Goal: Information Seeking & Learning: Learn about a topic

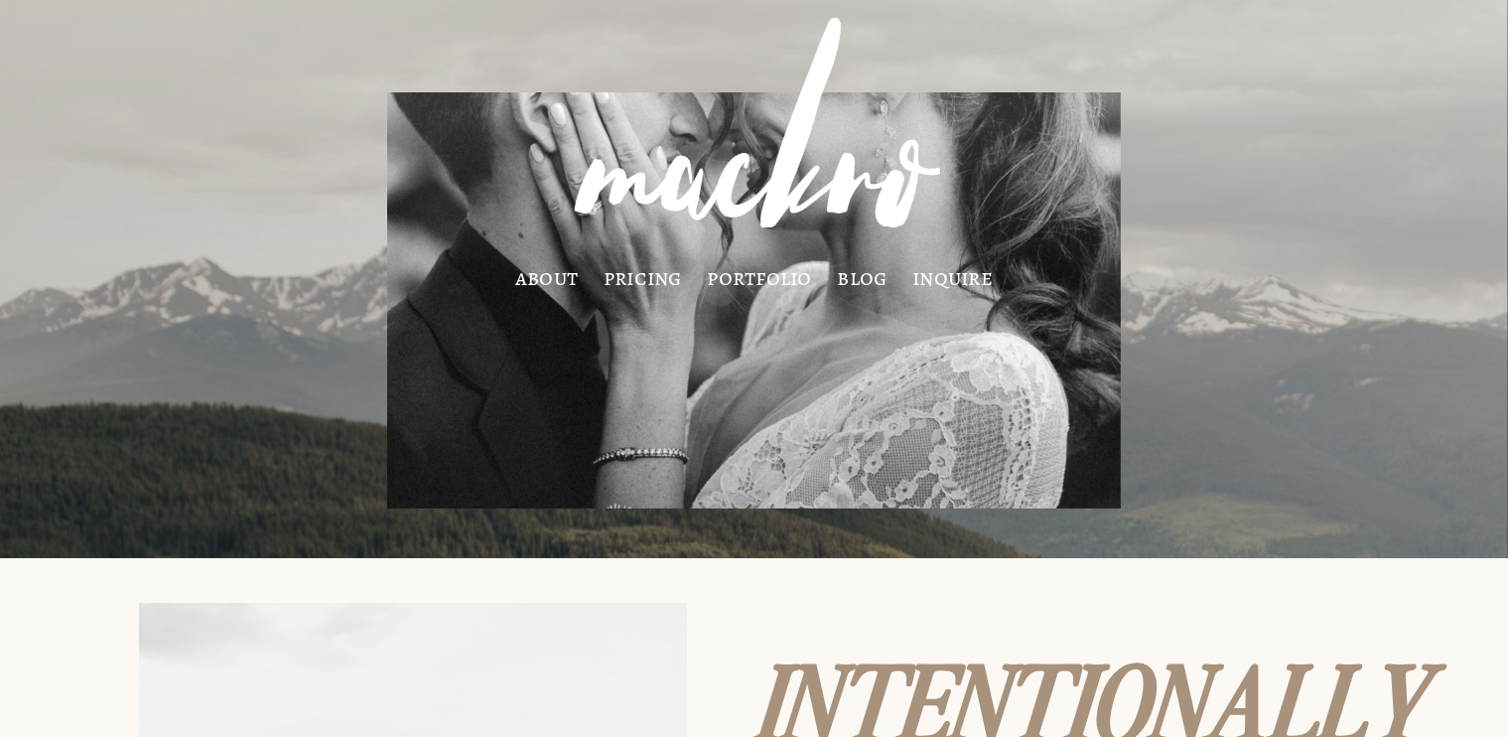
click at [639, 286] on link "pricing" at bounding box center [643, 278] width 78 height 16
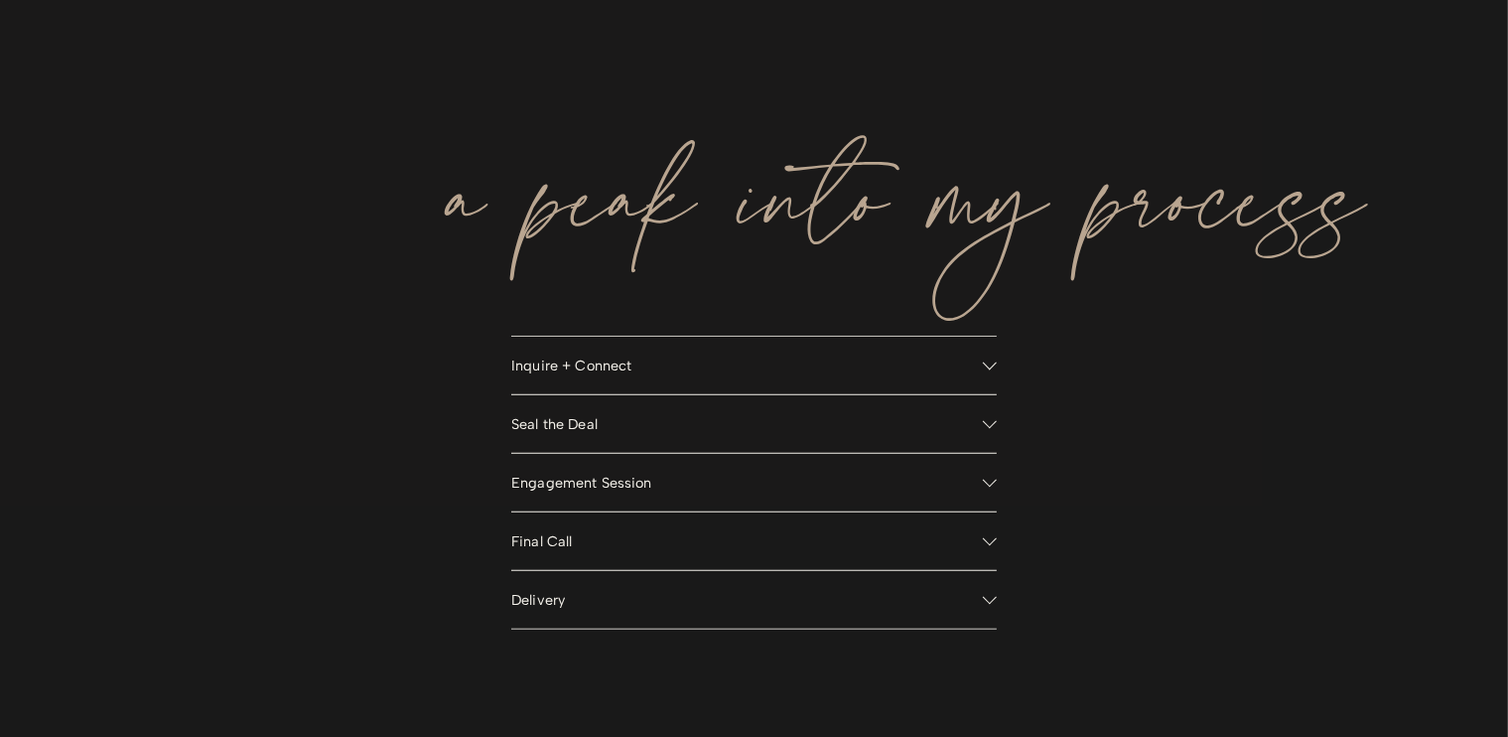
scroll to position [1489, 0]
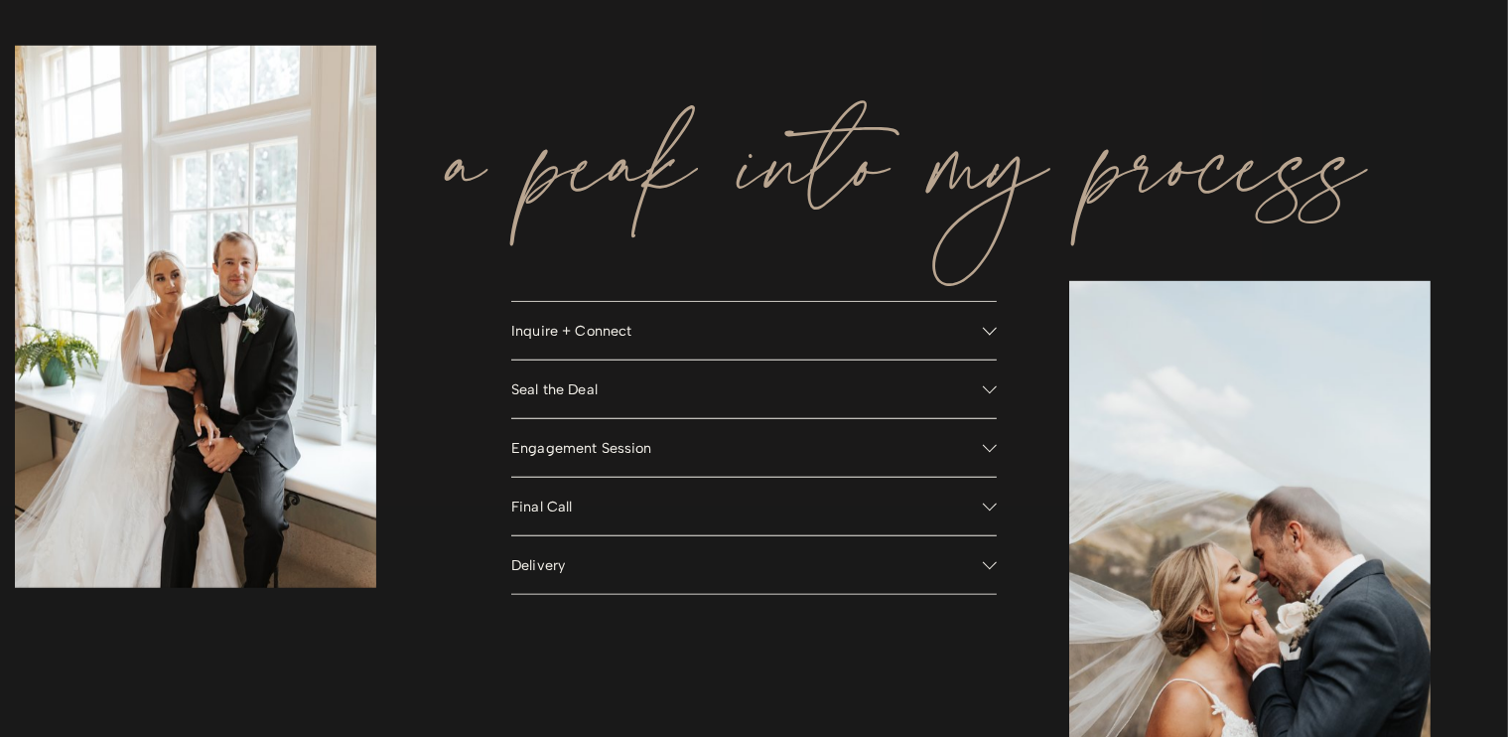
click at [796, 452] on span "Engagement Session" at bounding box center [747, 448] width 472 height 18
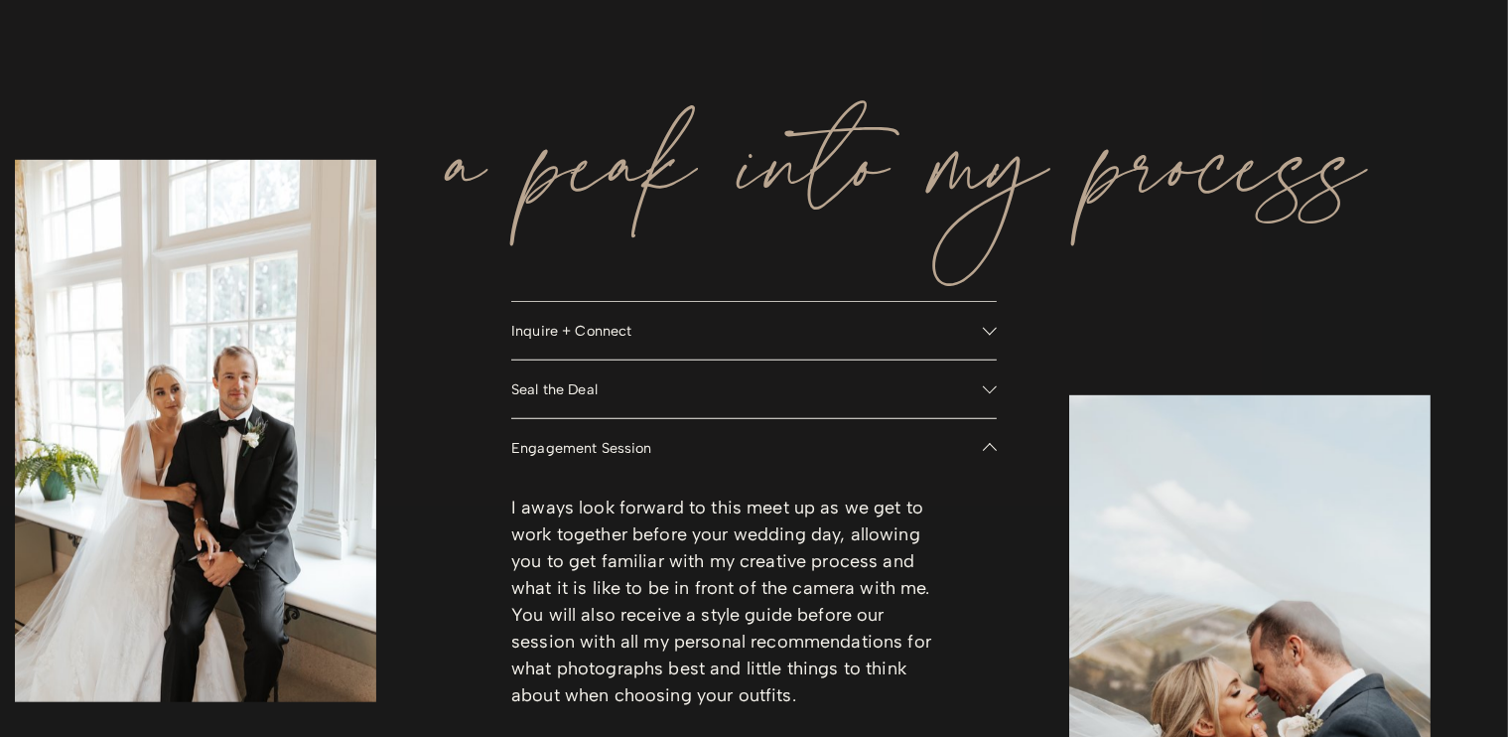
click at [796, 452] on span "Engagement Session" at bounding box center [747, 448] width 472 height 18
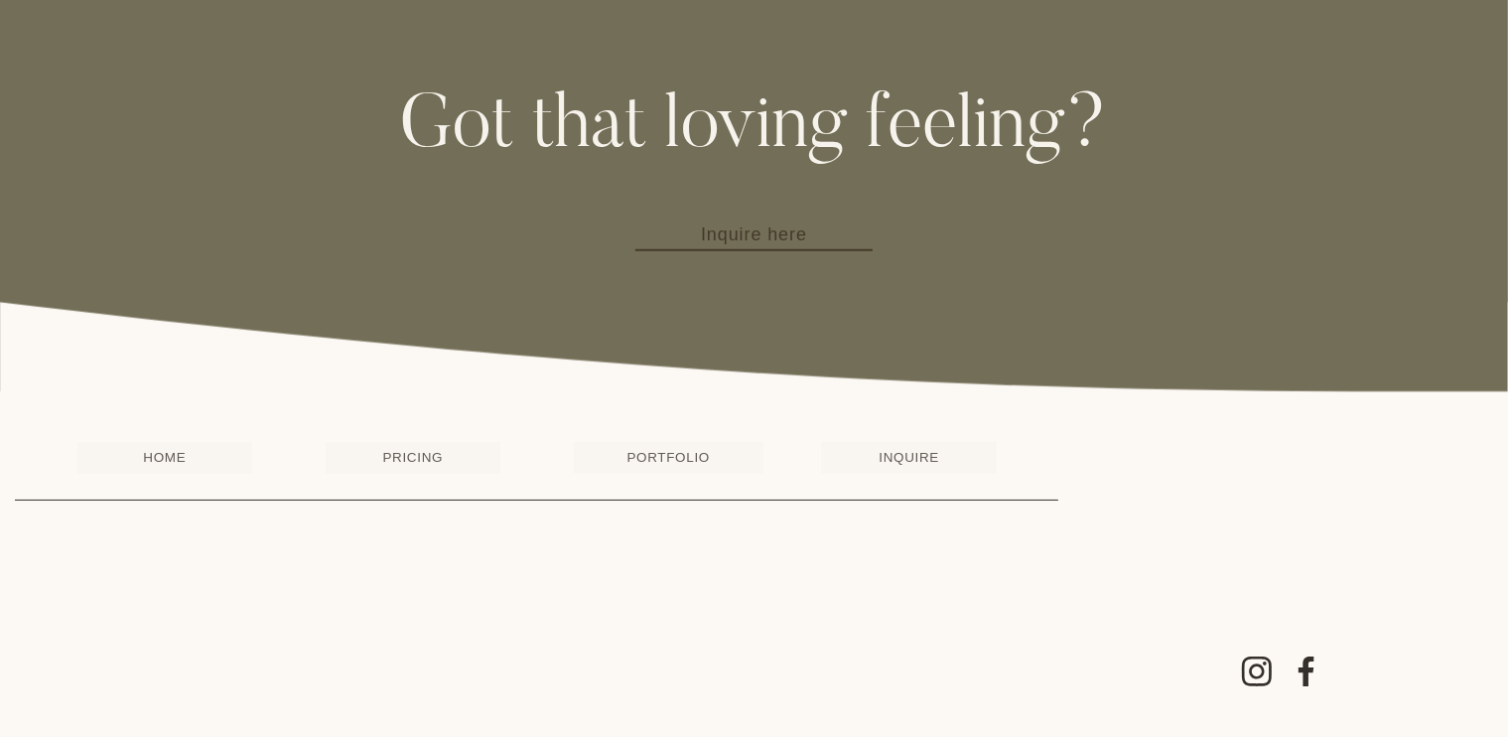
scroll to position [2488, 0]
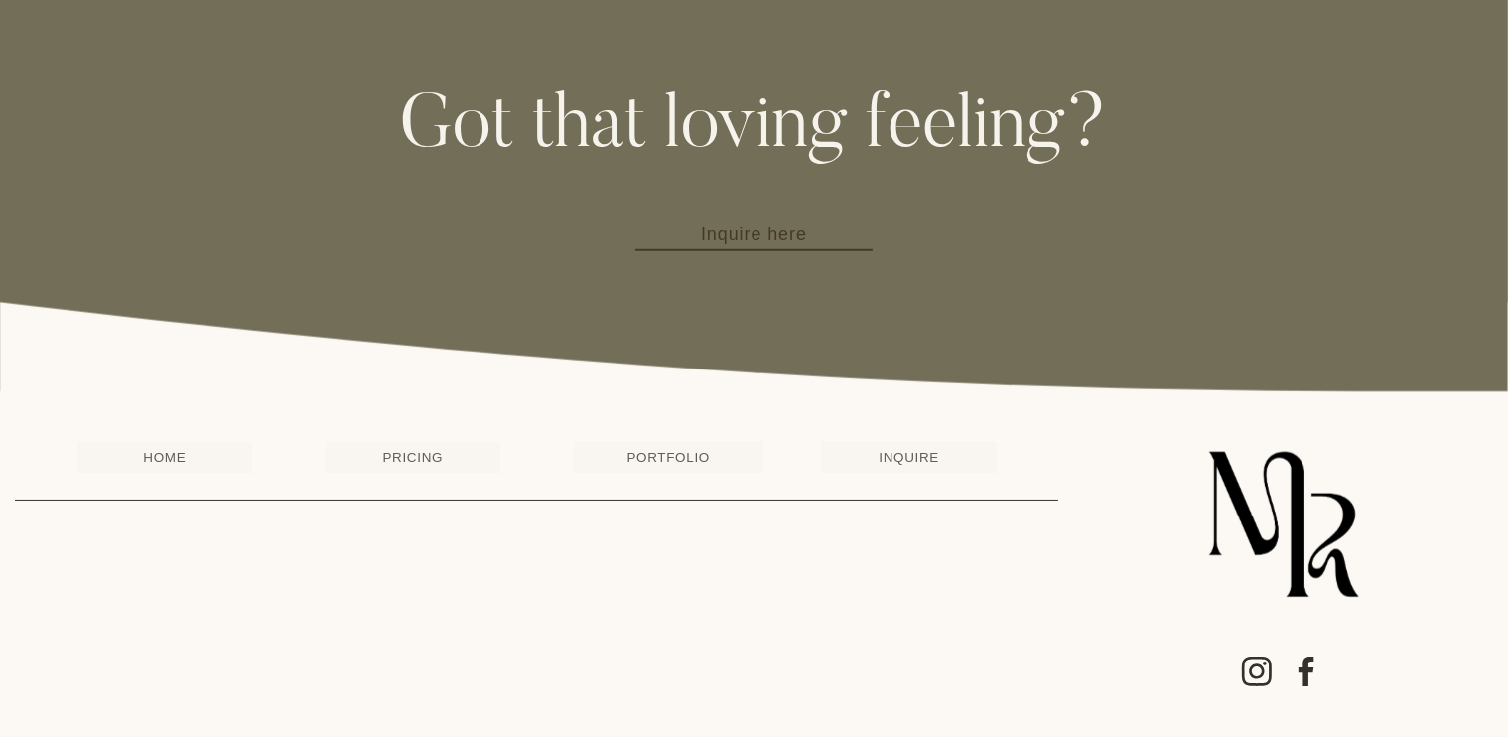
click at [719, 468] on link "PORTFOLIO" at bounding box center [669, 458] width 190 height 32
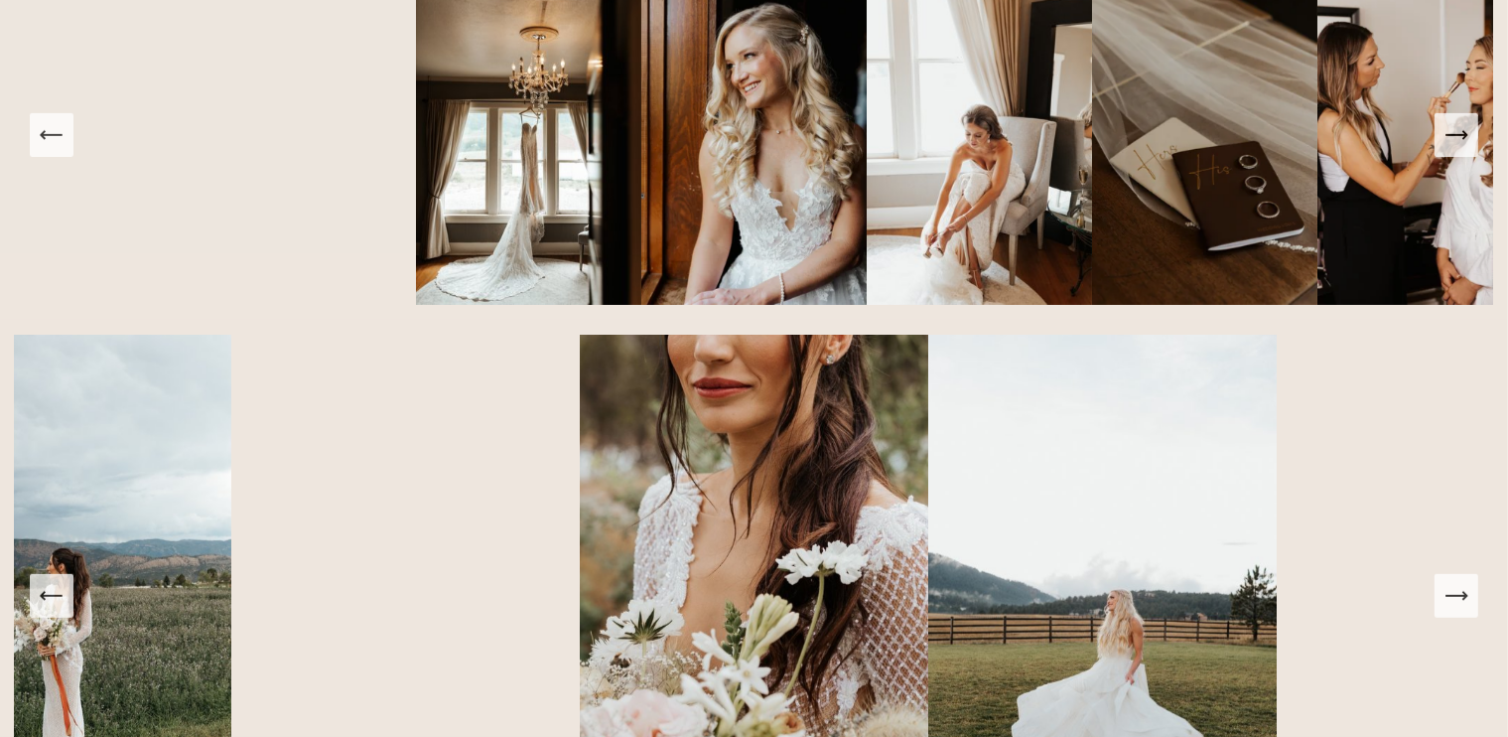
scroll to position [1489, 0]
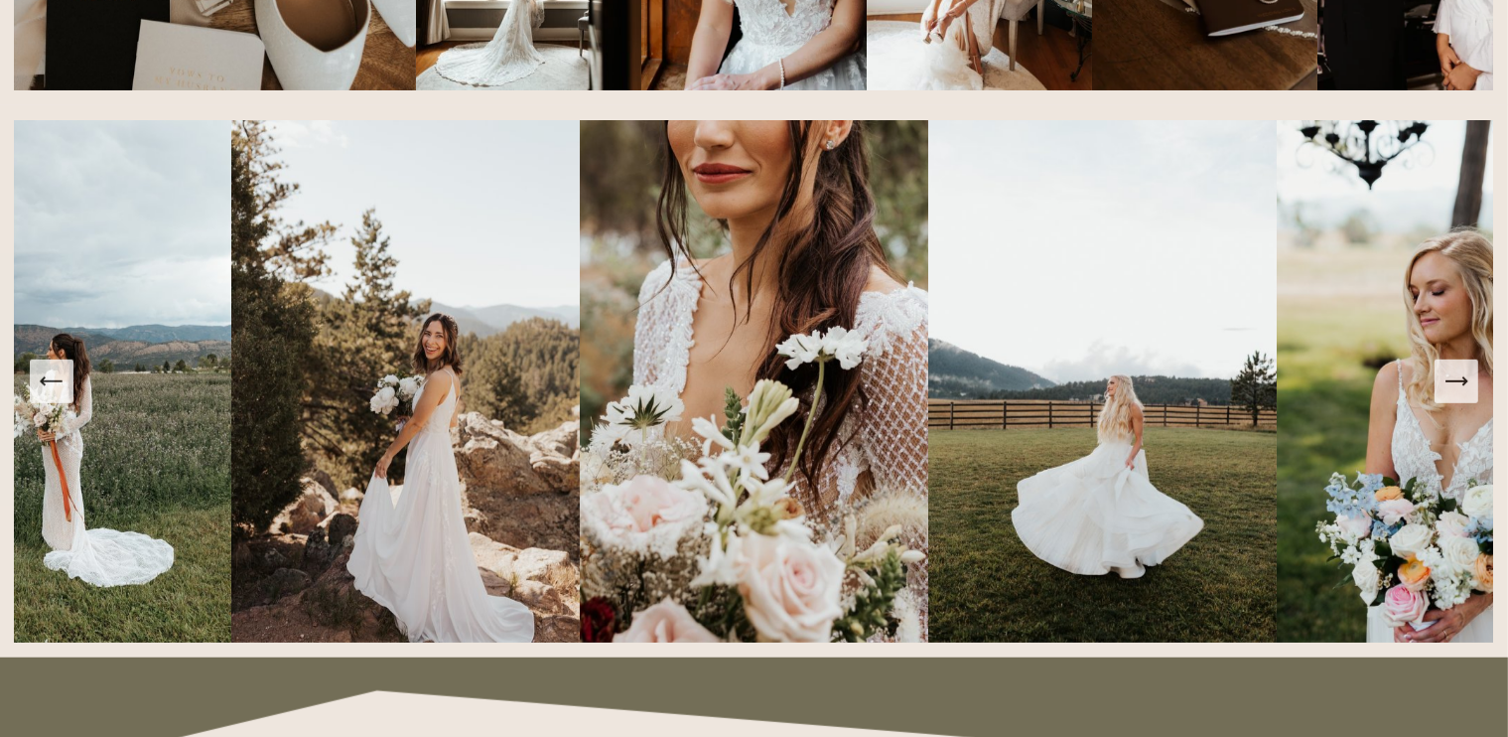
click at [1473, 416] on img at bounding box center [1451, 381] width 348 height 522
click at [1463, 416] on img at bounding box center [1451, 381] width 348 height 522
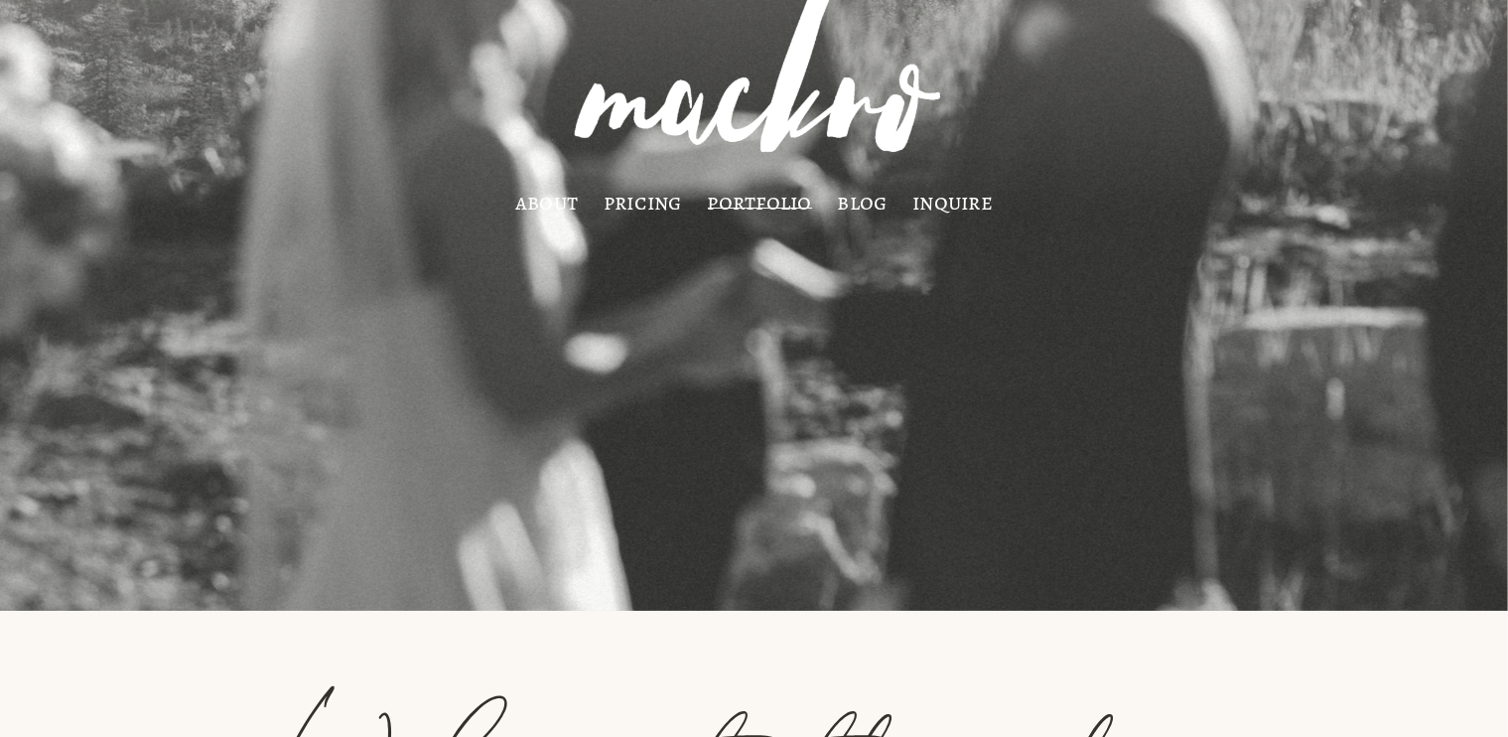
scroll to position [0, 0]
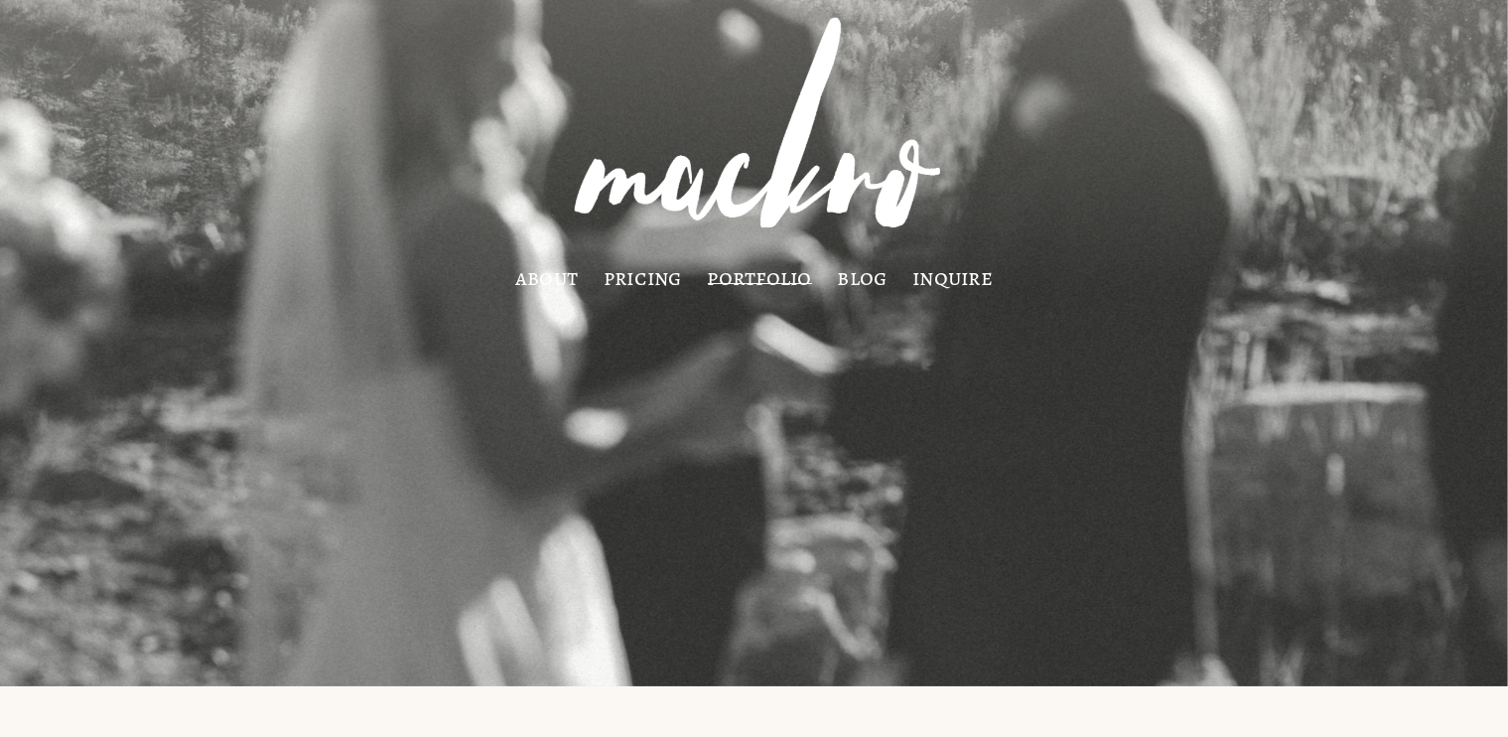
click at [666, 270] on link "pricing" at bounding box center [643, 278] width 78 height 16
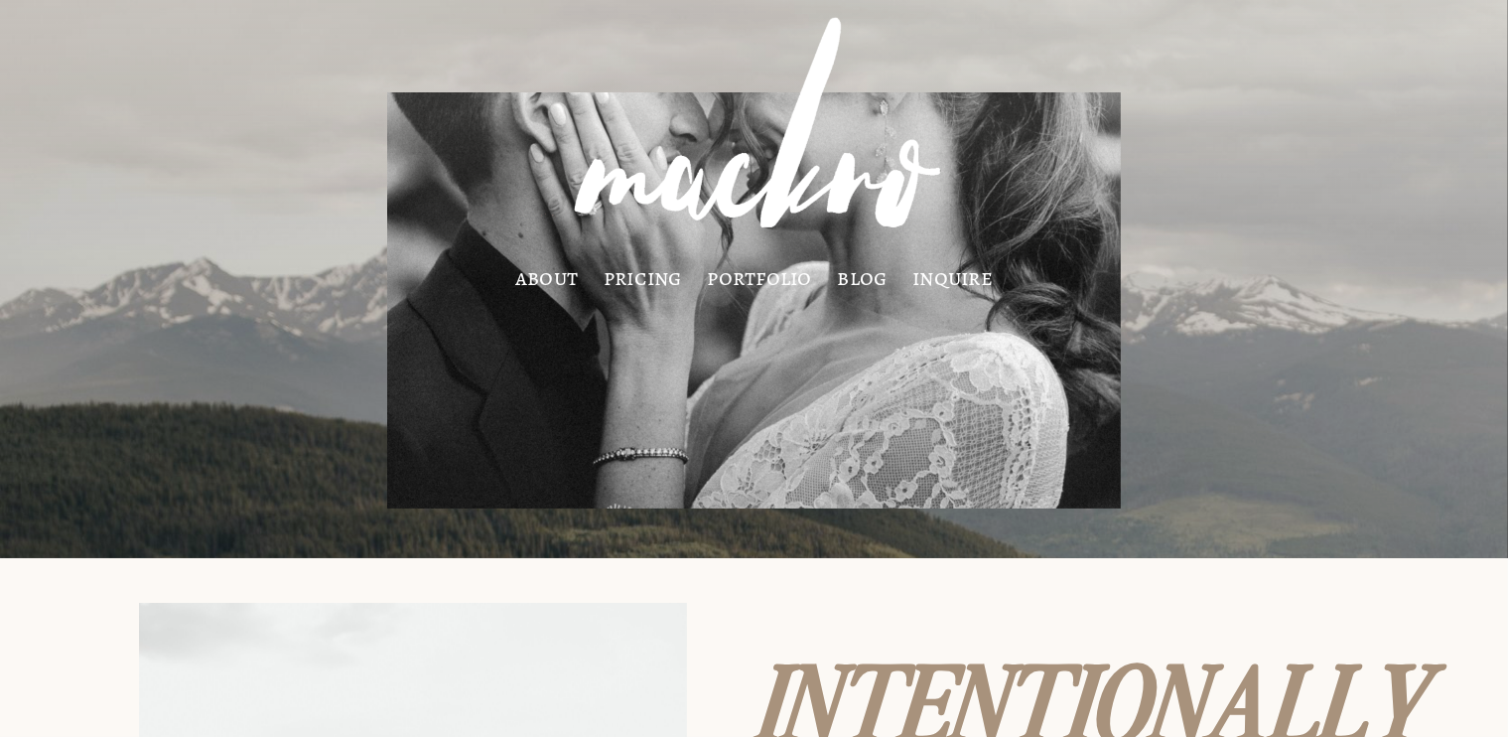
click at [565, 286] on link "about" at bounding box center [546, 278] width 63 height 16
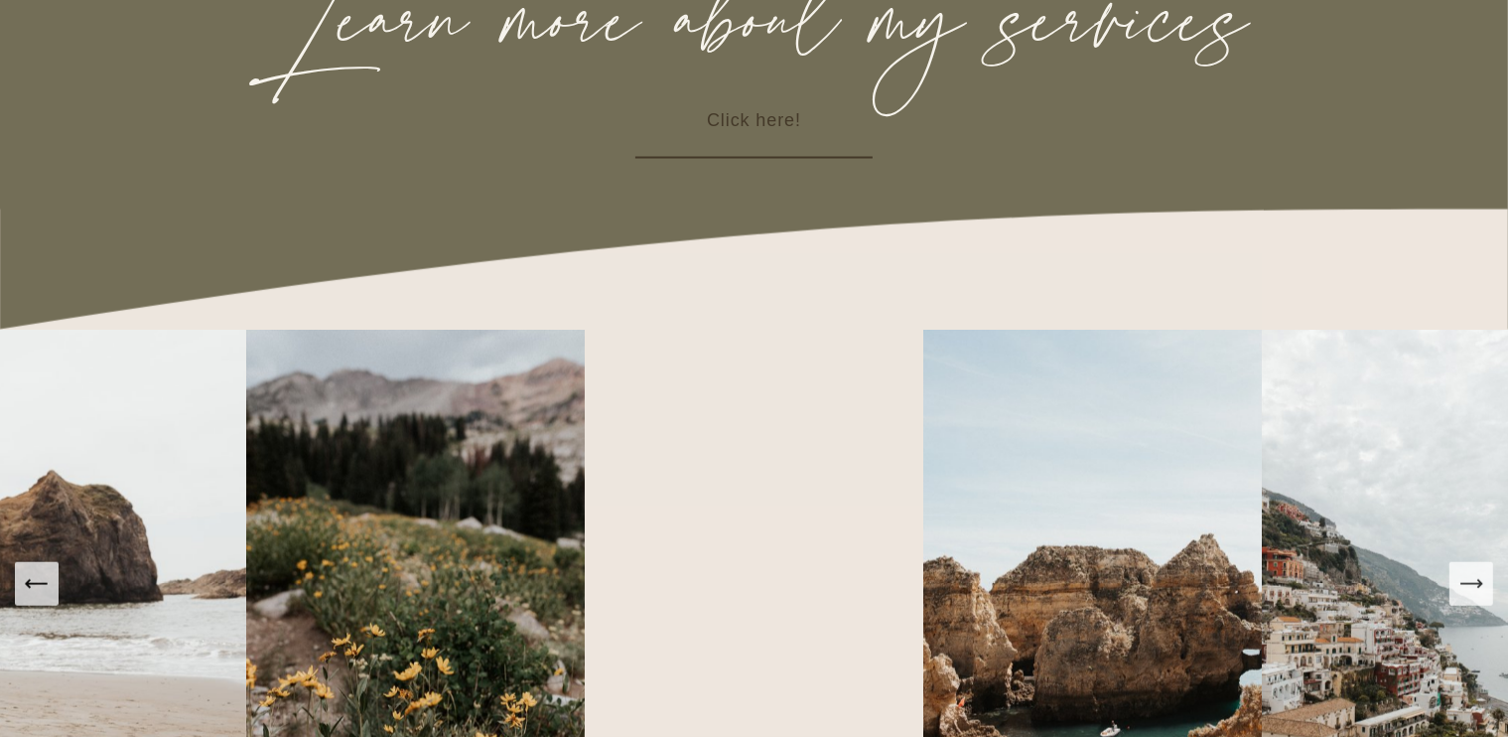
scroll to position [2780, 0]
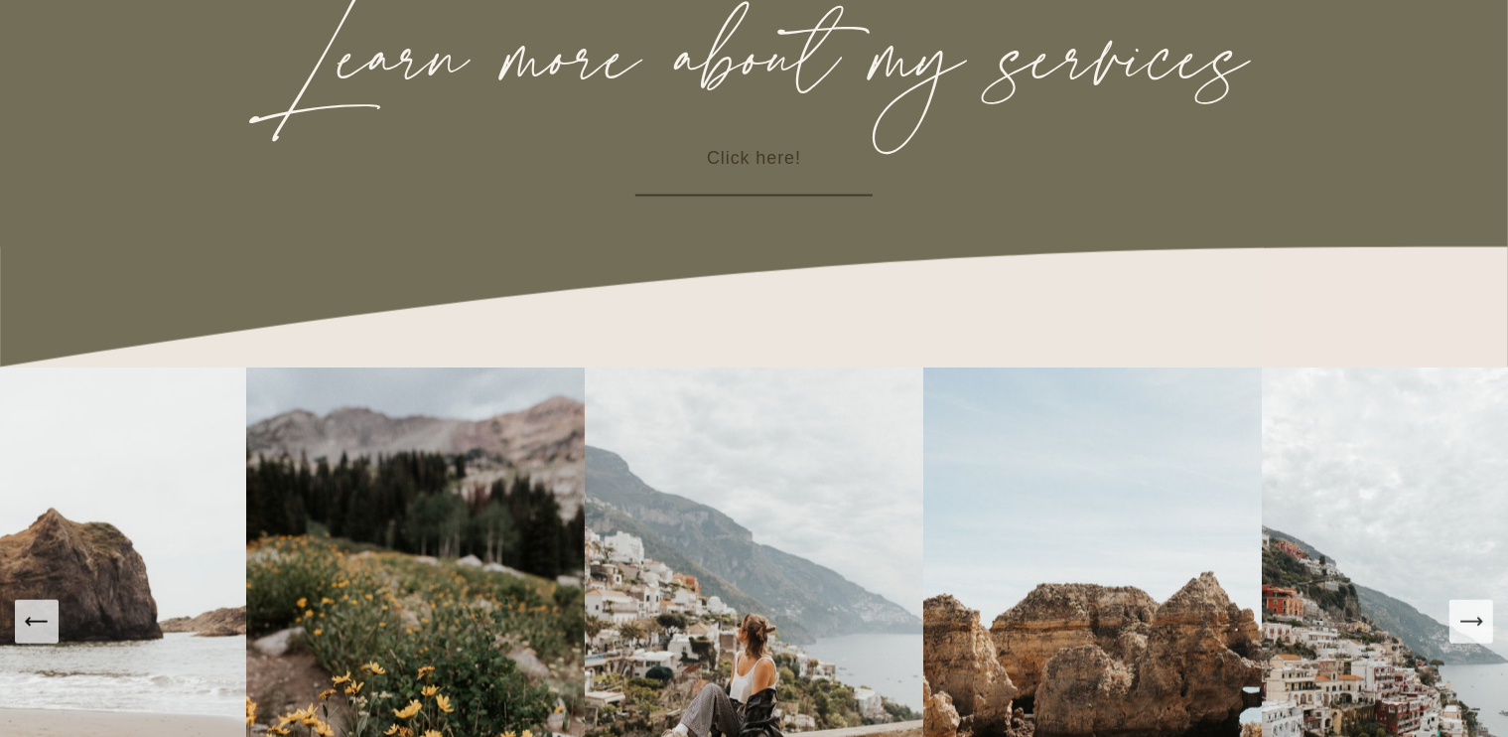
click at [838, 173] on link "Click here!" at bounding box center [753, 159] width 237 height 74
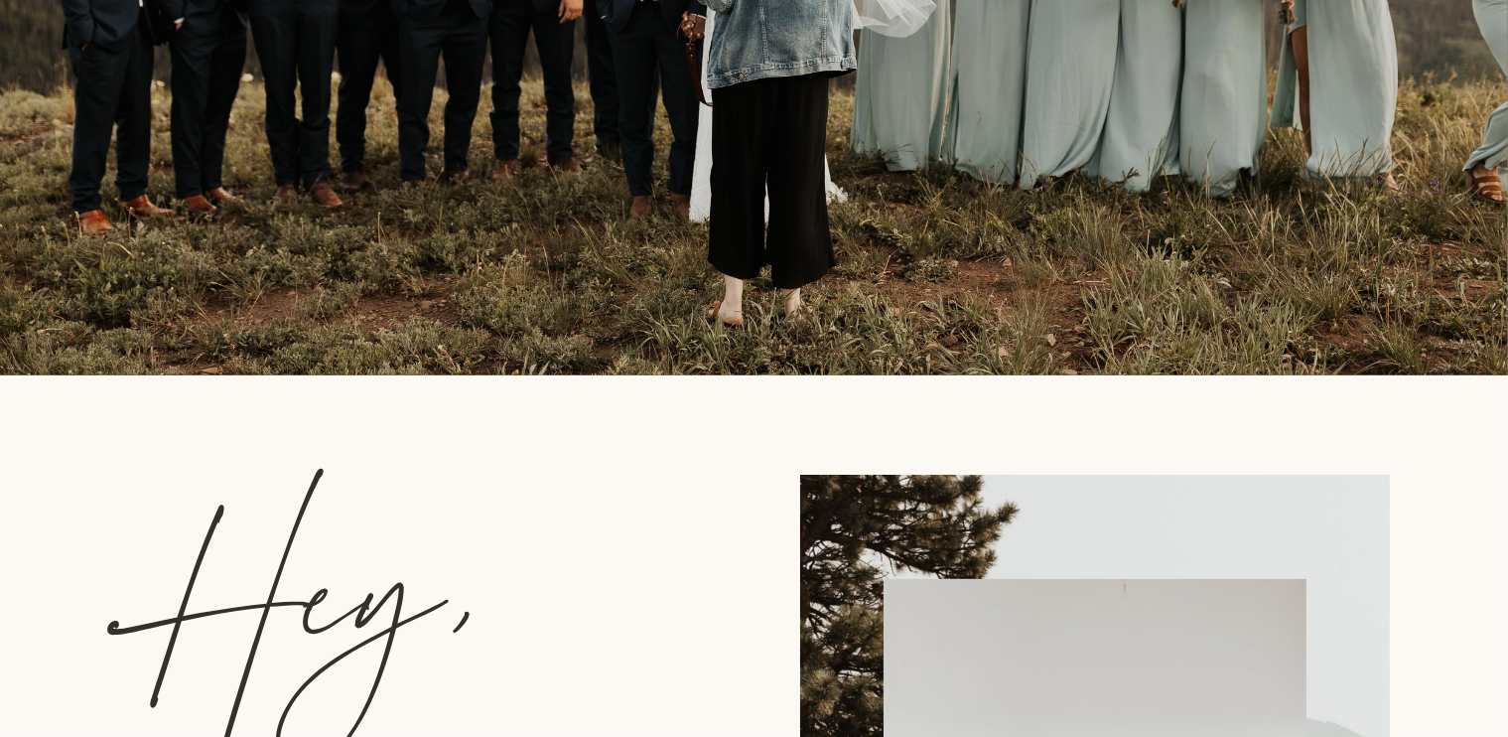
scroll to position [99, 0]
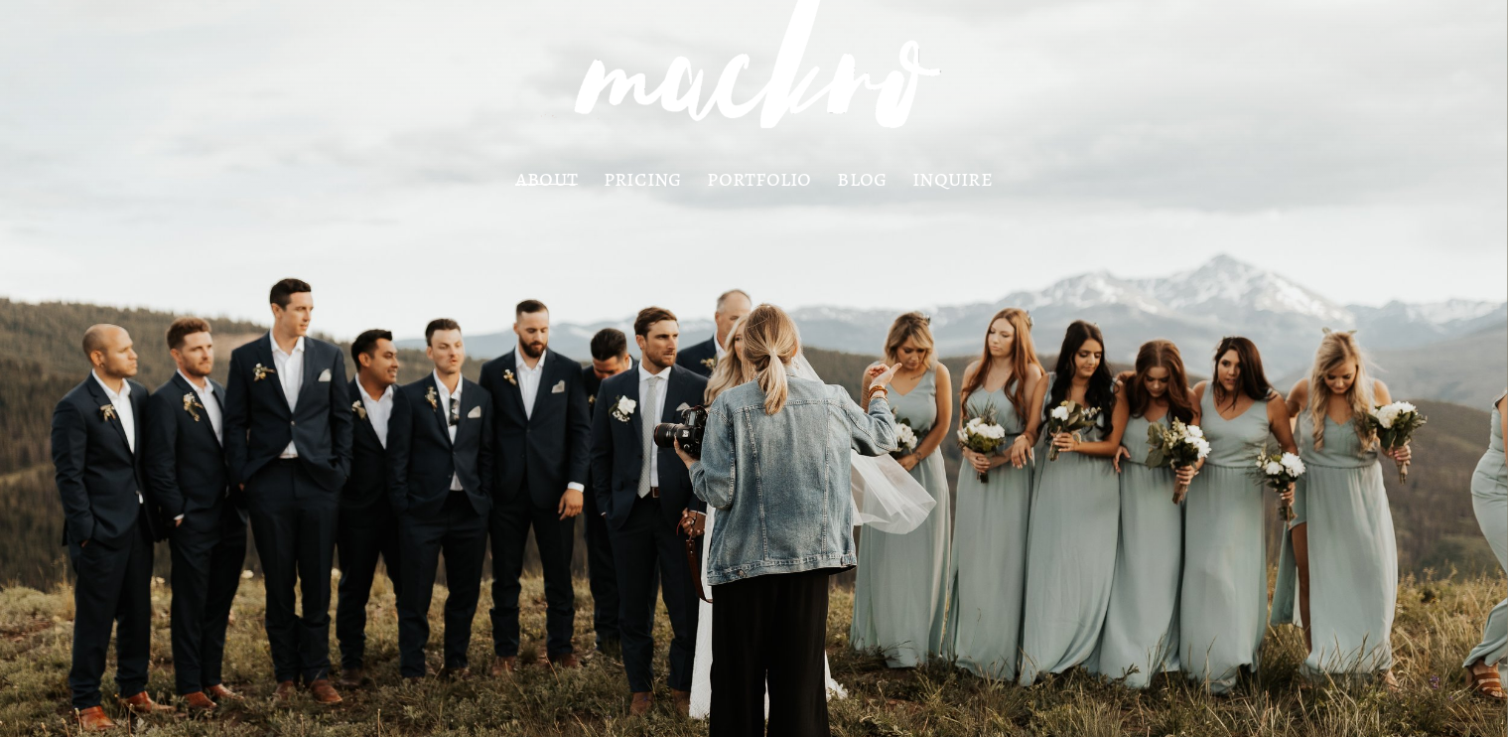
click at [629, 171] on link "pricing" at bounding box center [643, 179] width 78 height 16
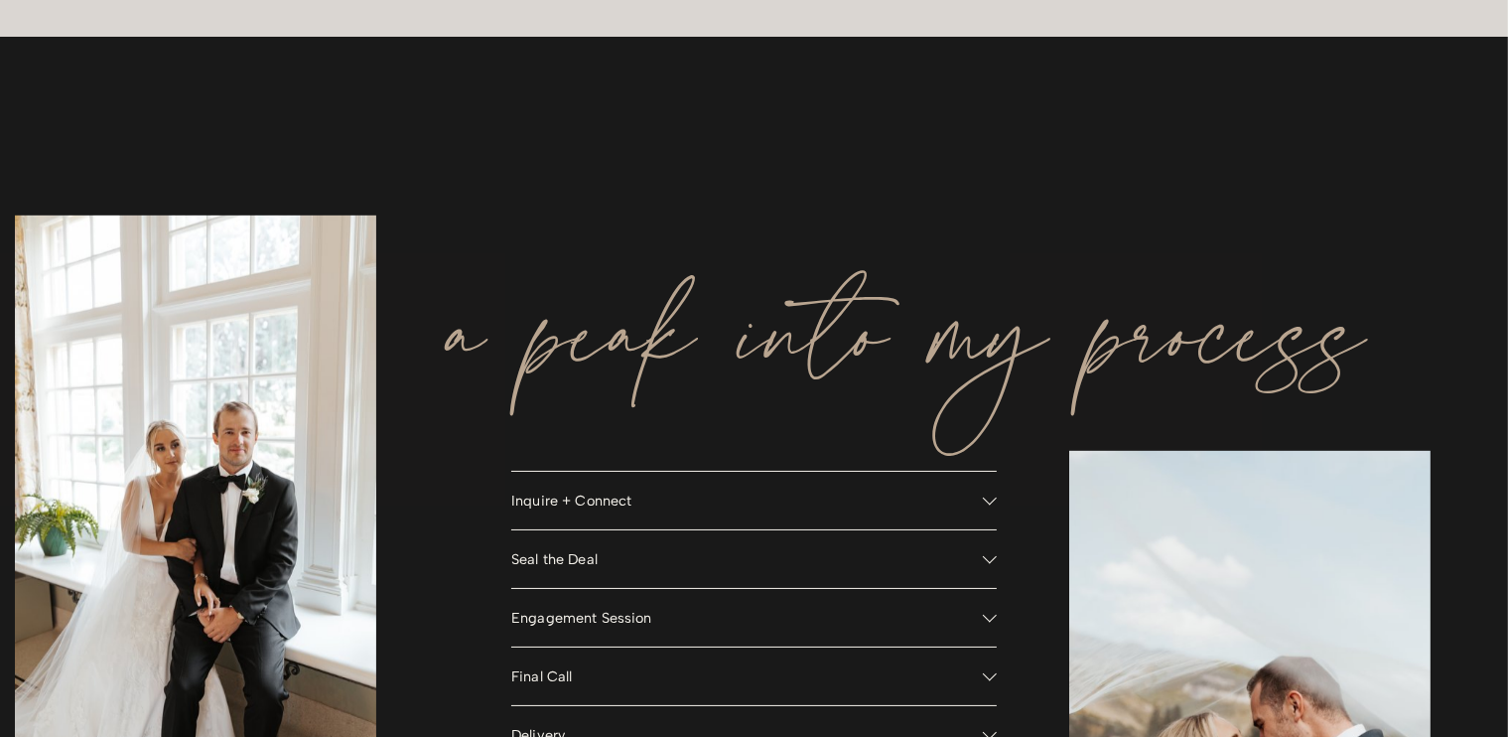
scroll to position [1489, 0]
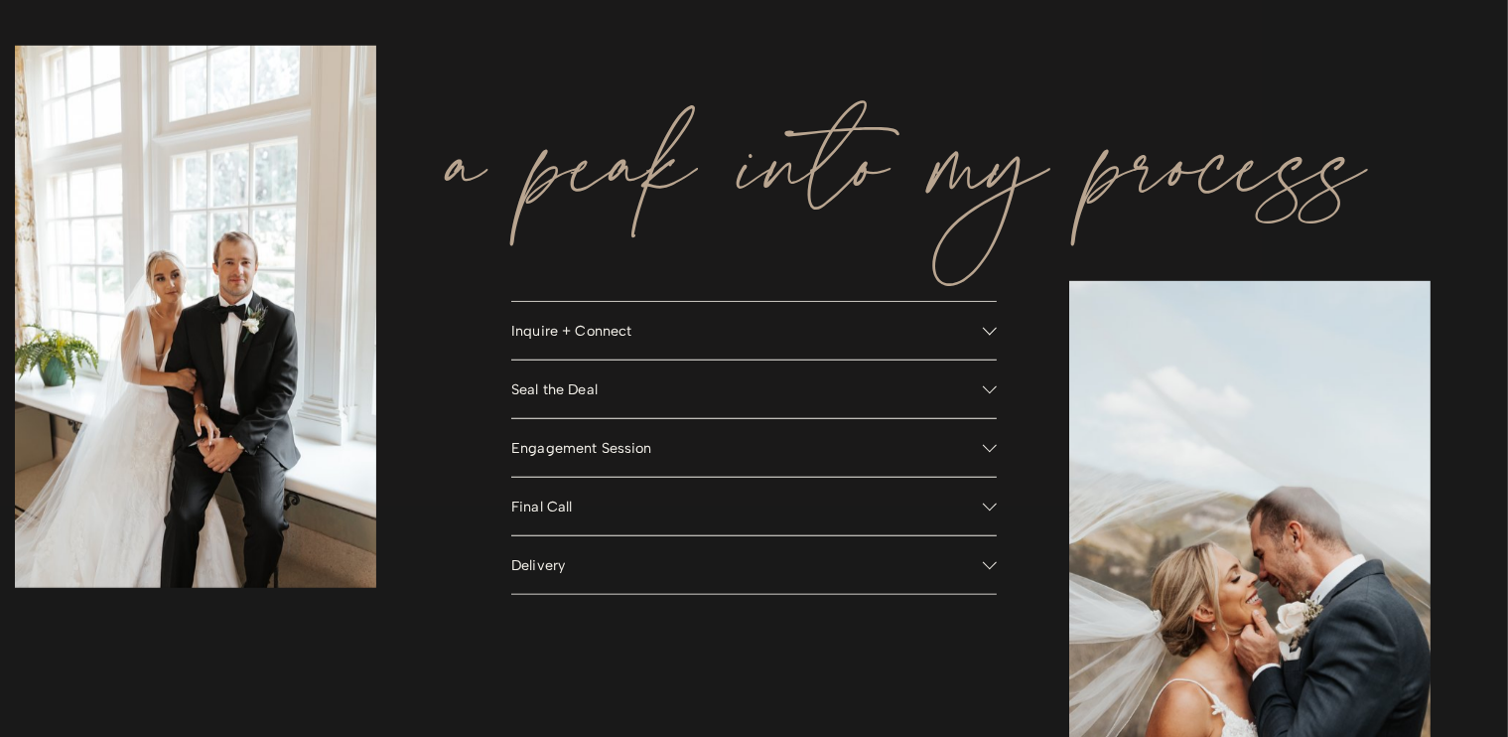
click at [744, 340] on span "Inquire + Connect" at bounding box center [747, 331] width 472 height 18
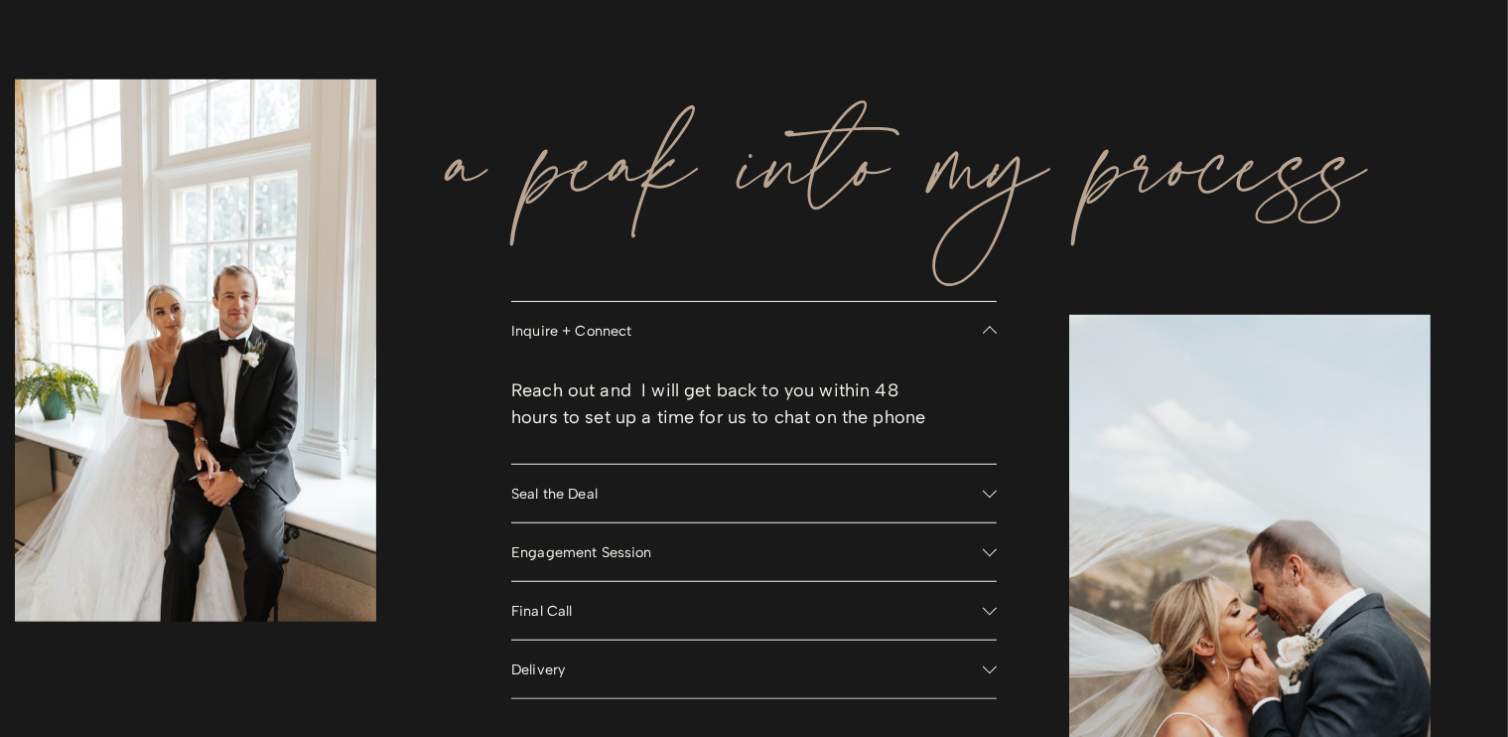
click at [744, 340] on span "Inquire + Connect" at bounding box center [747, 331] width 472 height 18
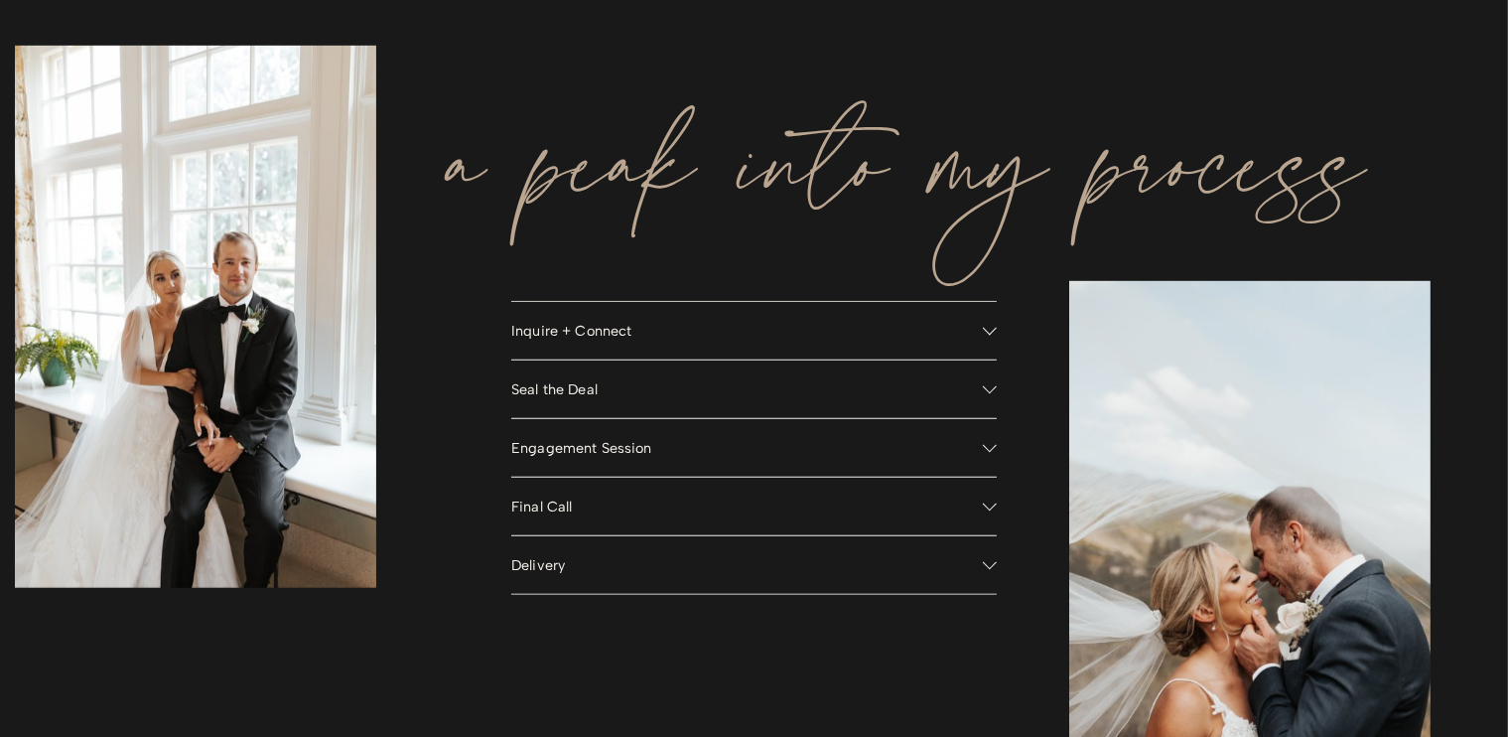
click at [741, 395] on span "Seal the Deal" at bounding box center [747, 389] width 472 height 18
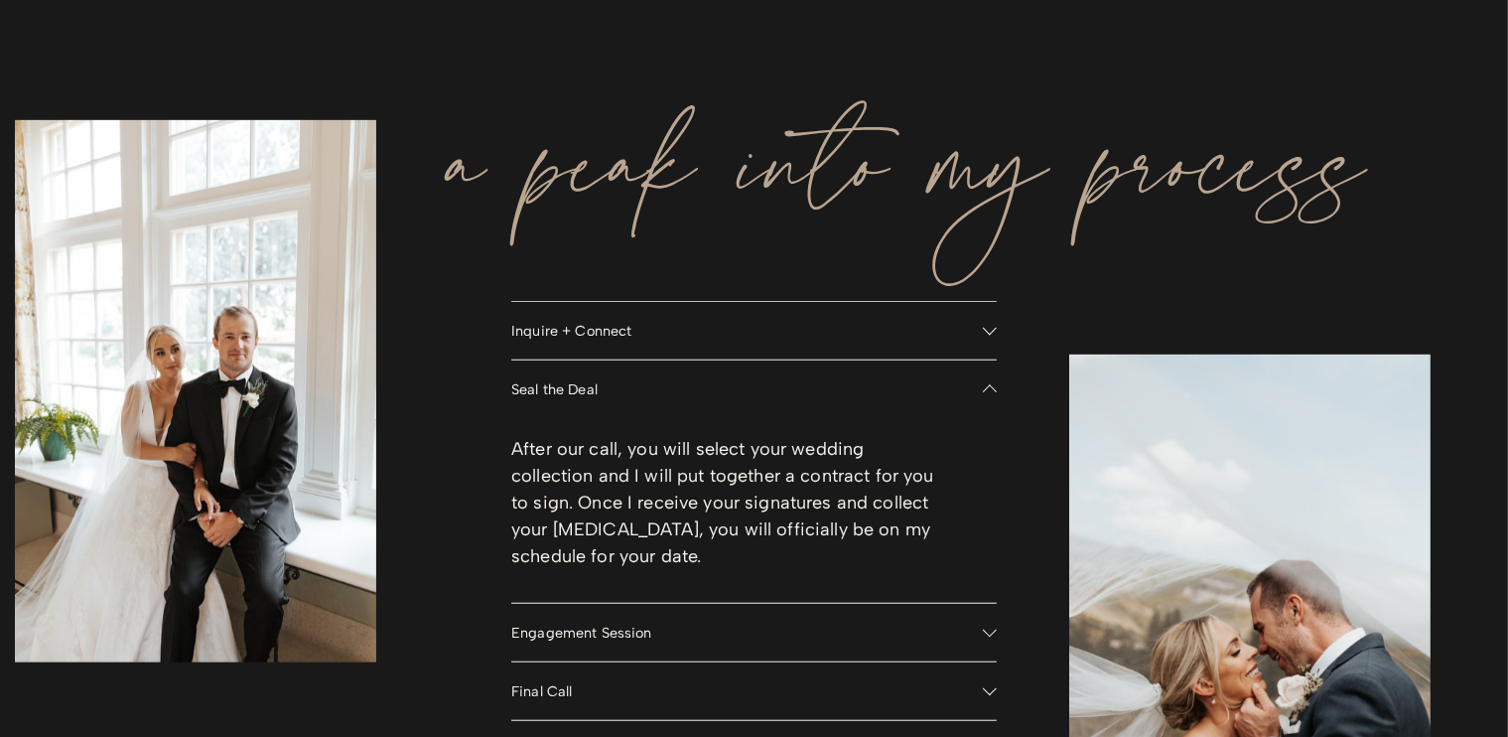
click at [741, 395] on span "Seal the Deal" at bounding box center [747, 389] width 472 height 18
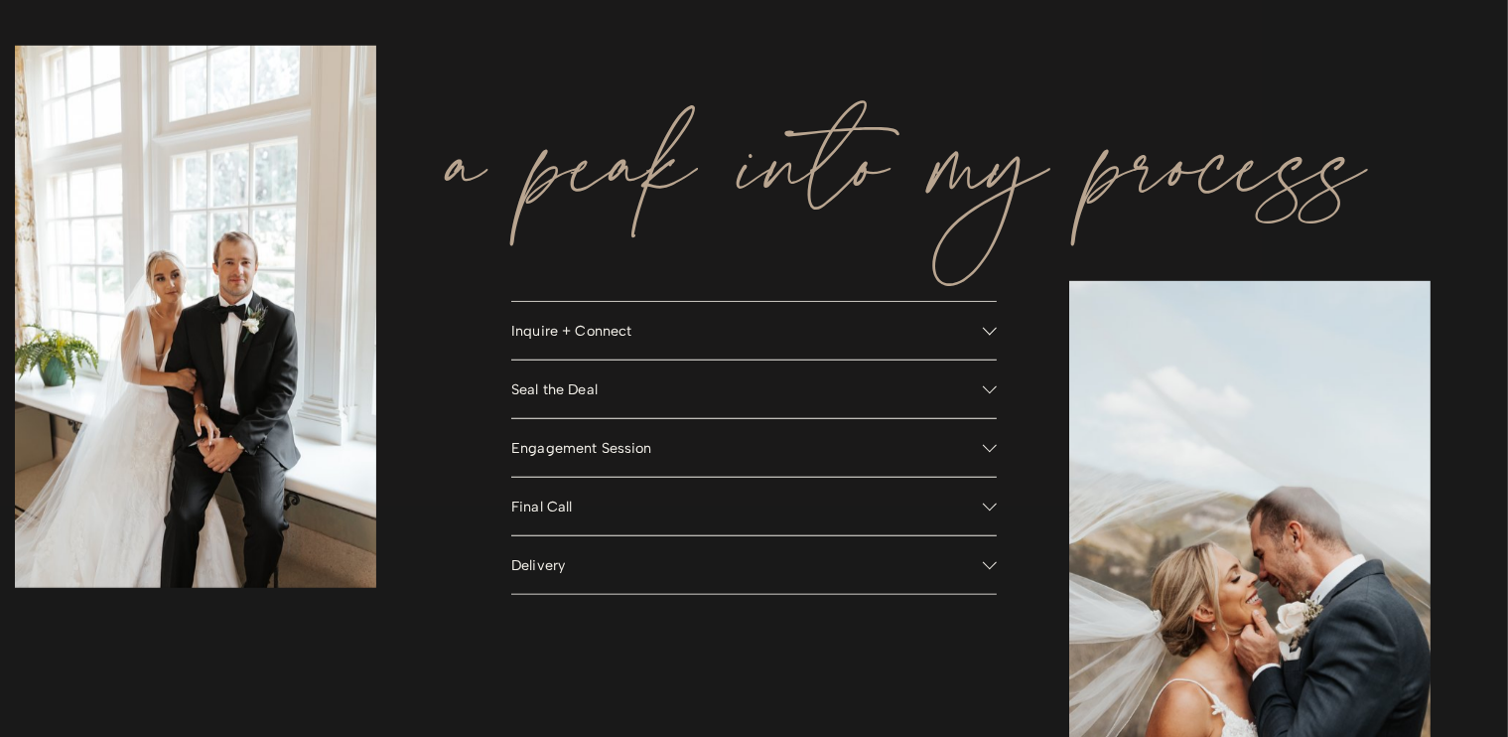
click at [741, 452] on span "Engagement Session" at bounding box center [747, 448] width 472 height 18
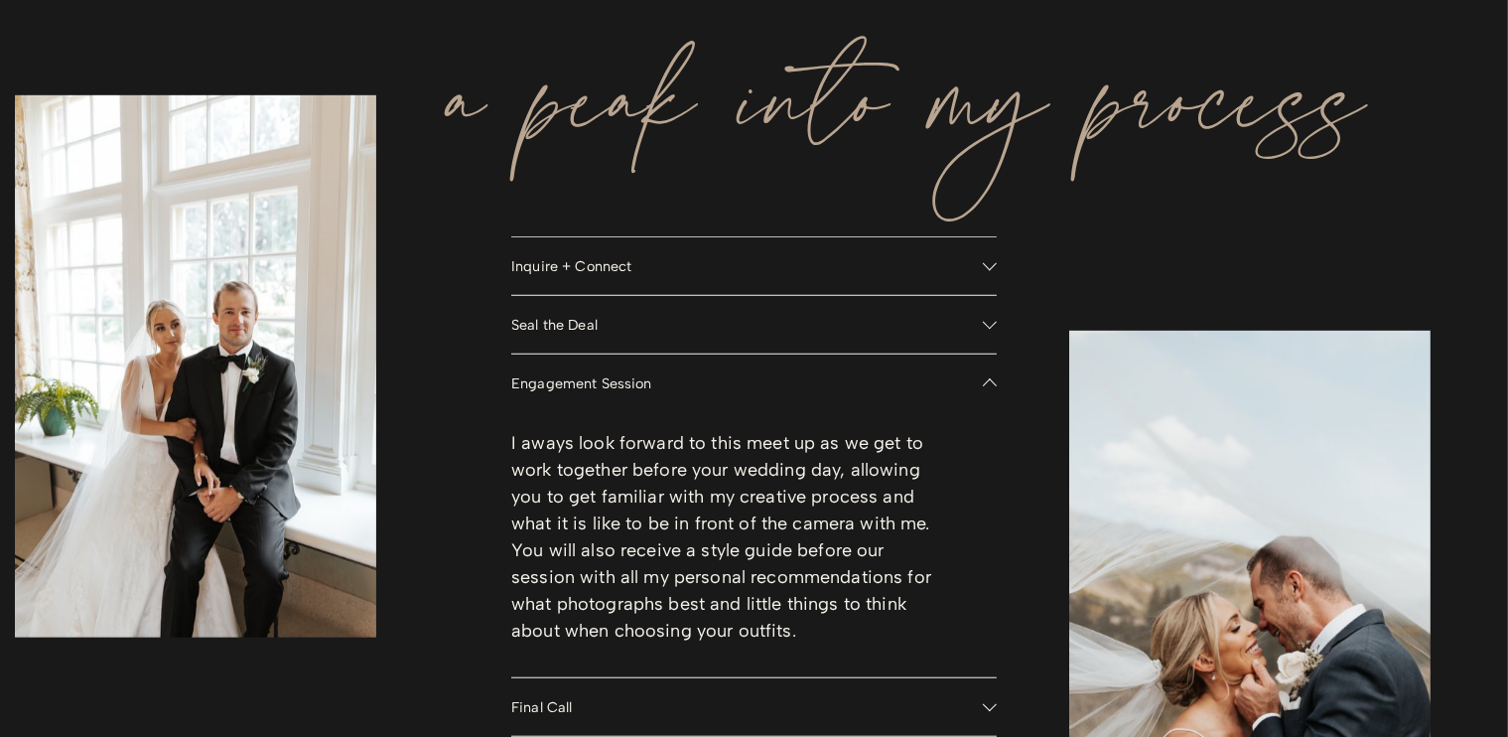
scroll to position [1588, 0]
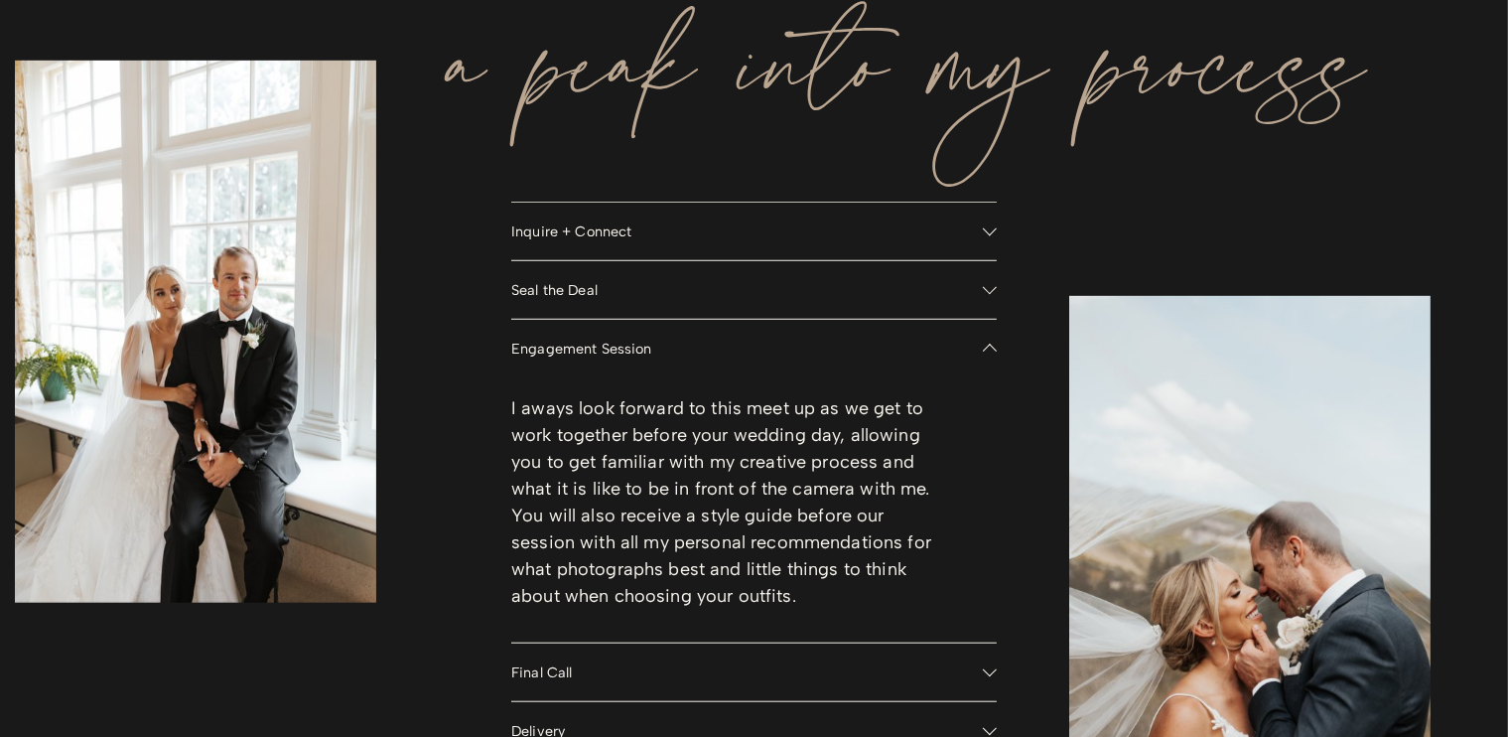
click at [775, 340] on button "Engagement Session" at bounding box center [753, 349] width 485 height 58
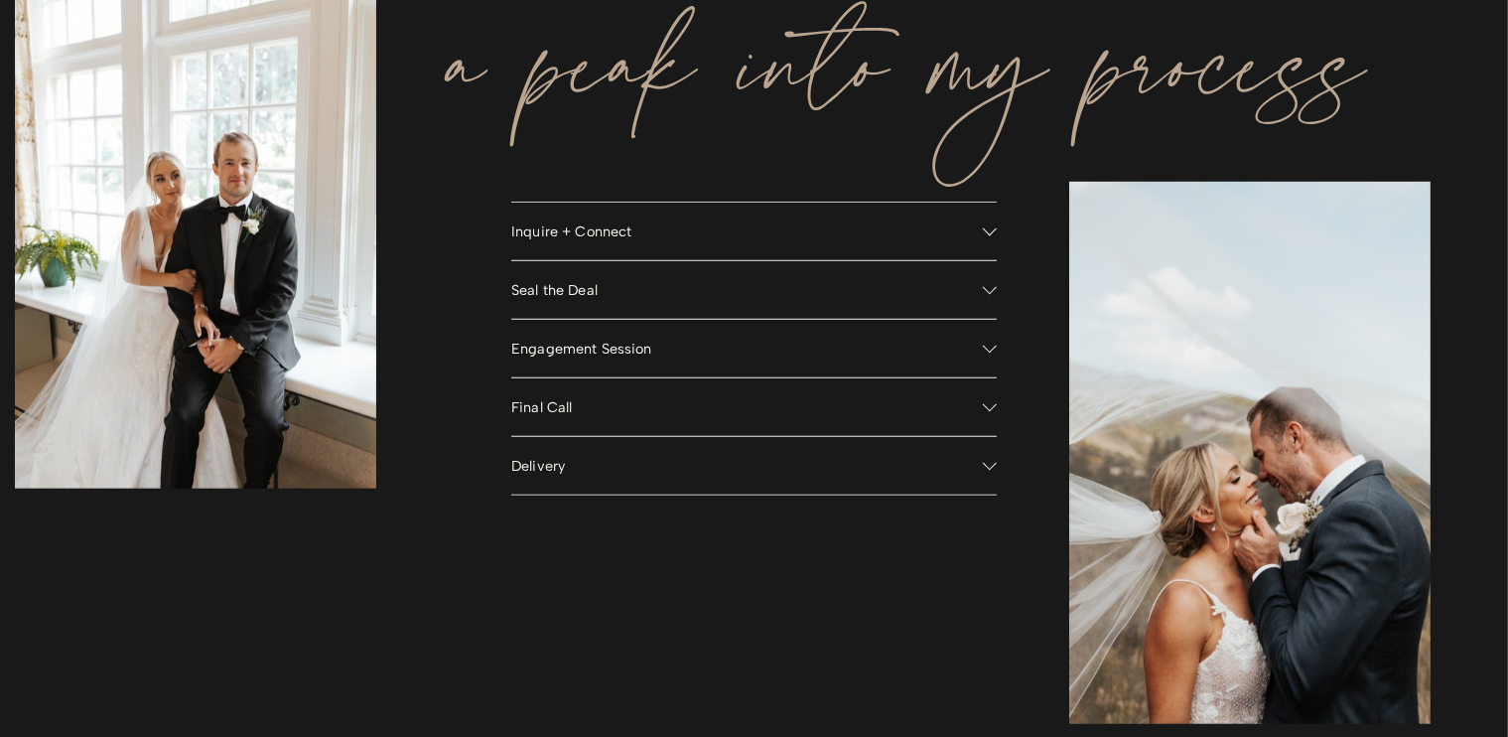
click at [778, 417] on button "Final Call" at bounding box center [753, 407] width 485 height 58
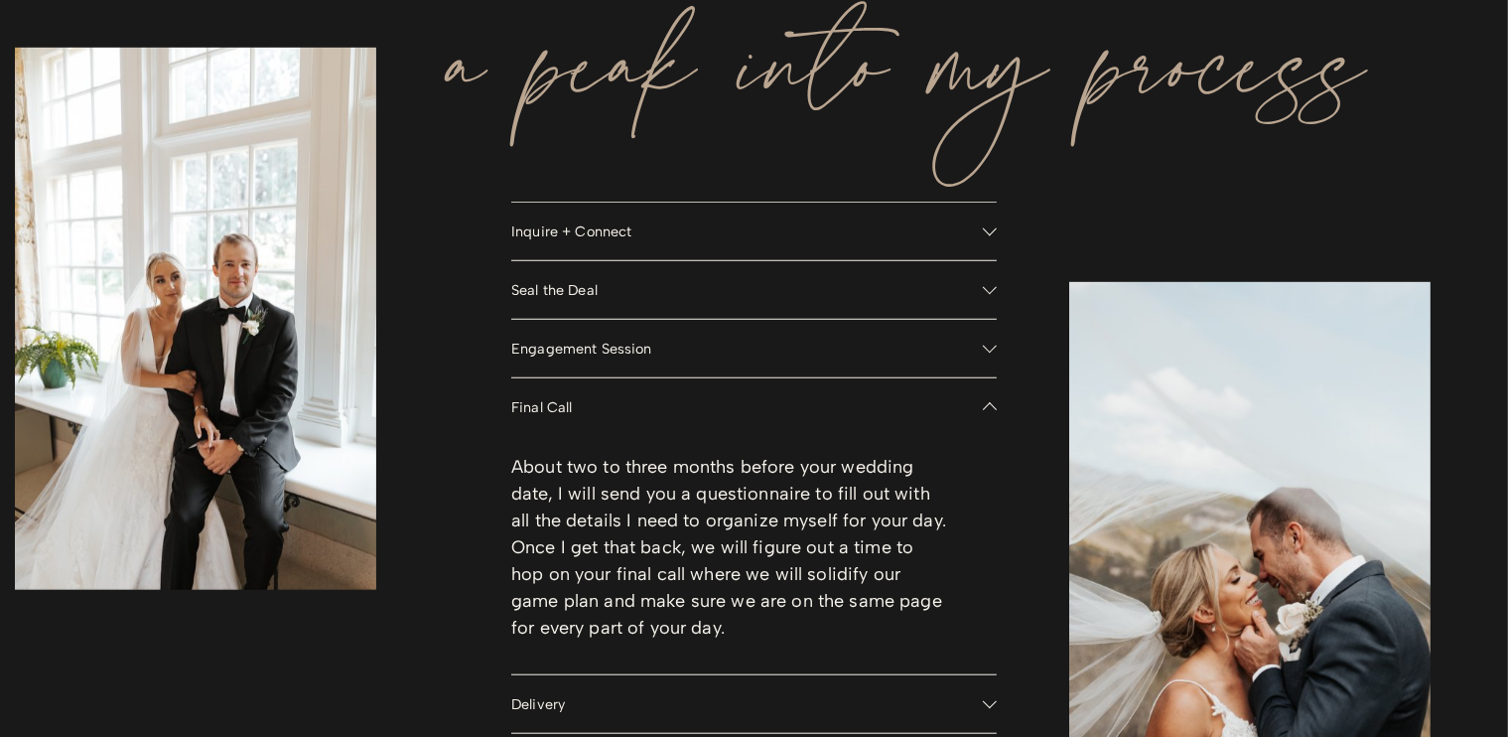
click at [778, 417] on button "Final Call" at bounding box center [753, 407] width 485 height 58
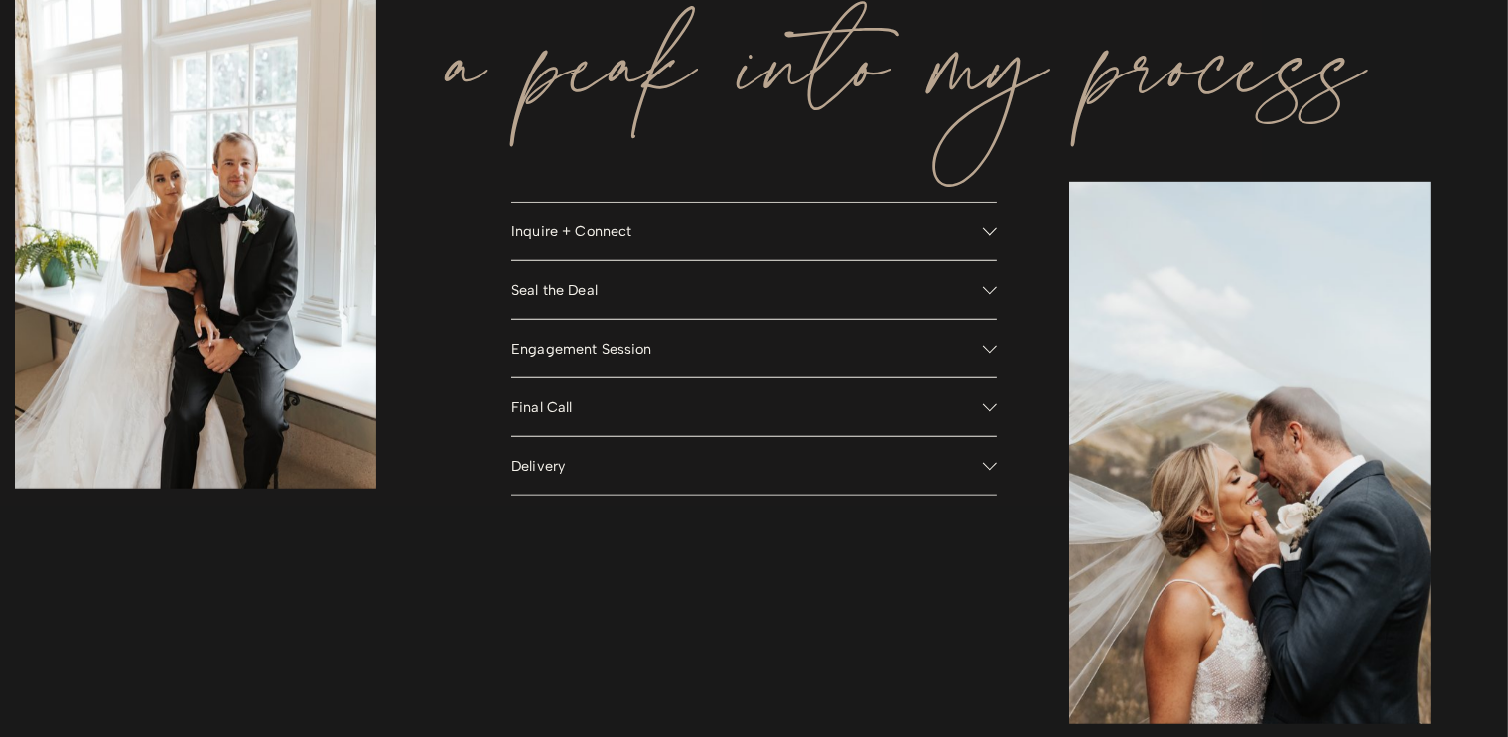
click at [770, 465] on span "Delivery" at bounding box center [747, 466] width 472 height 18
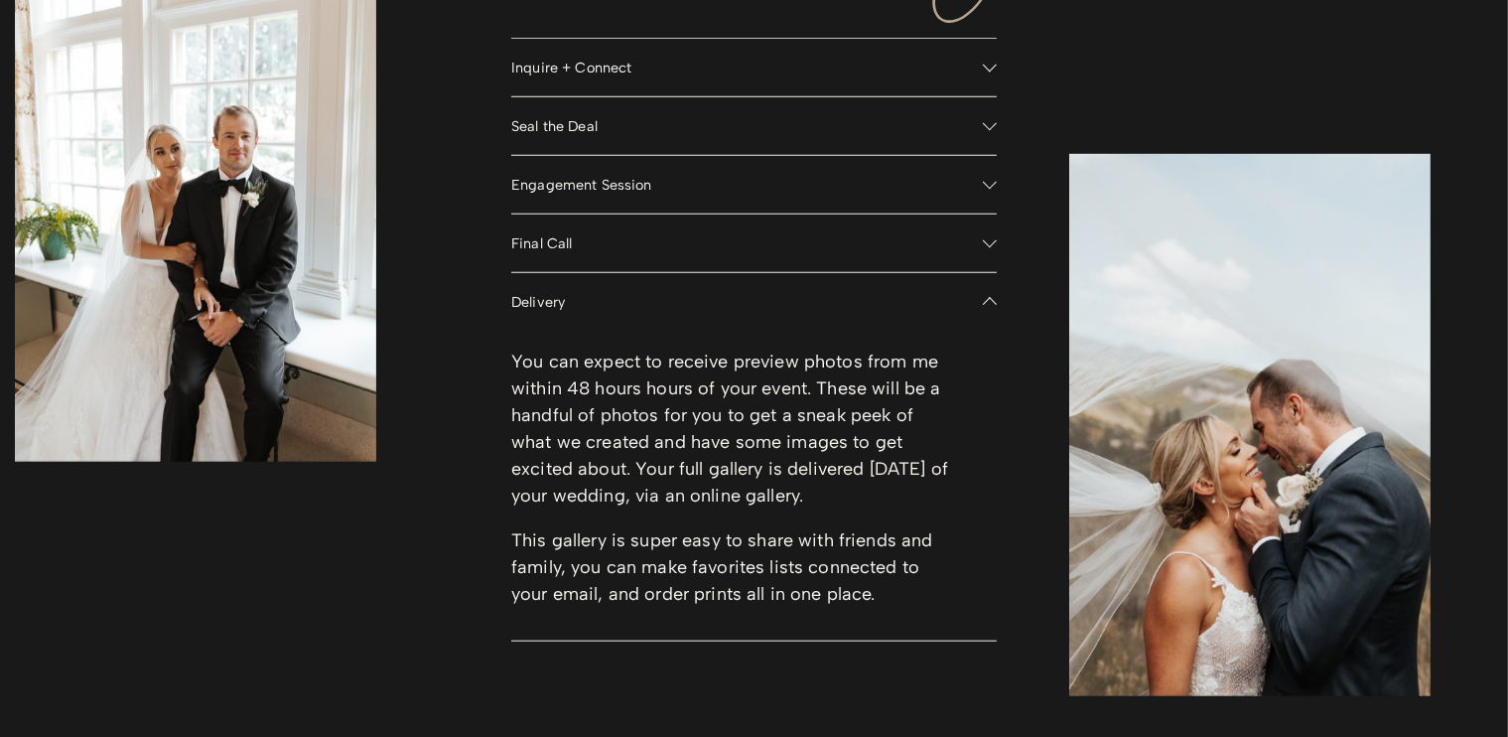
scroll to position [1787, 0]
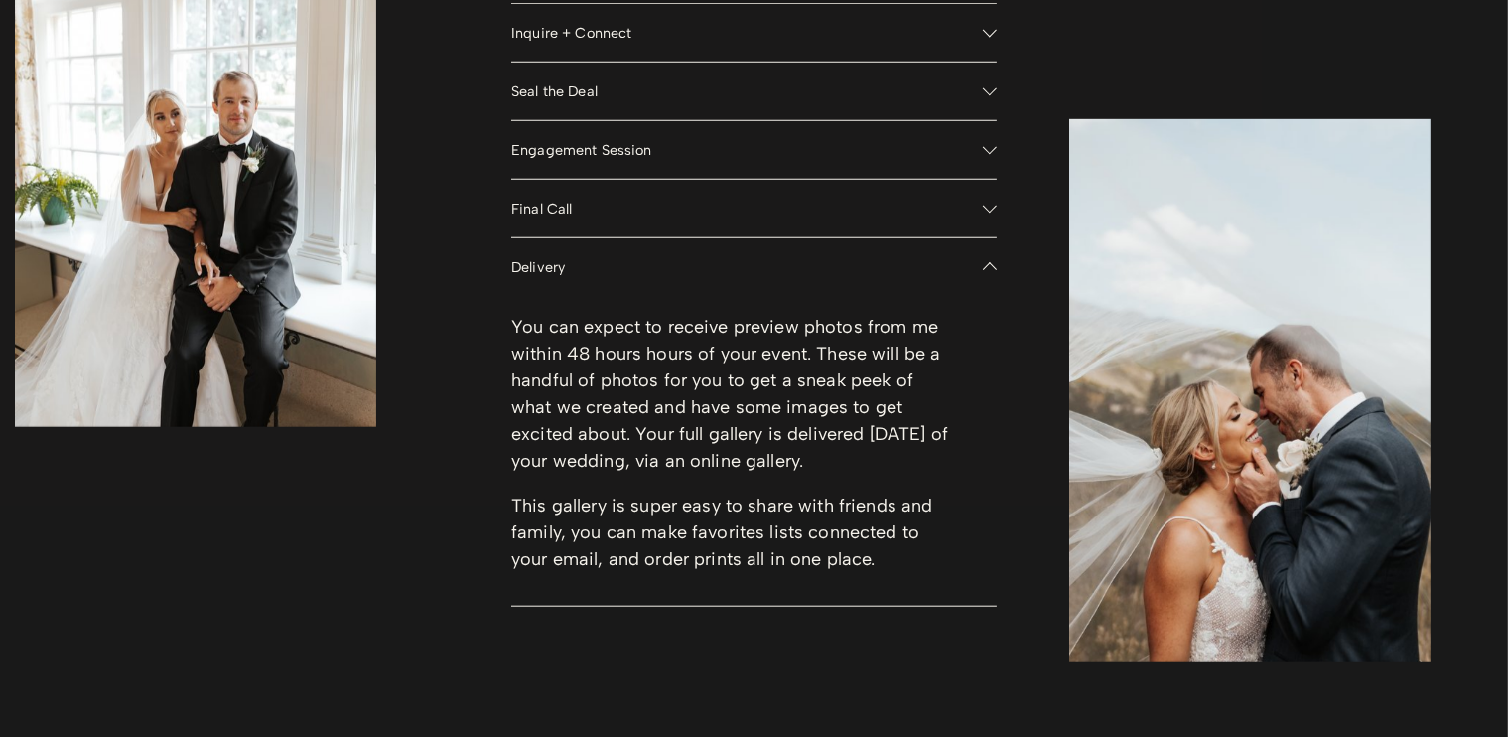
click at [829, 261] on span "Delivery" at bounding box center [747, 267] width 472 height 18
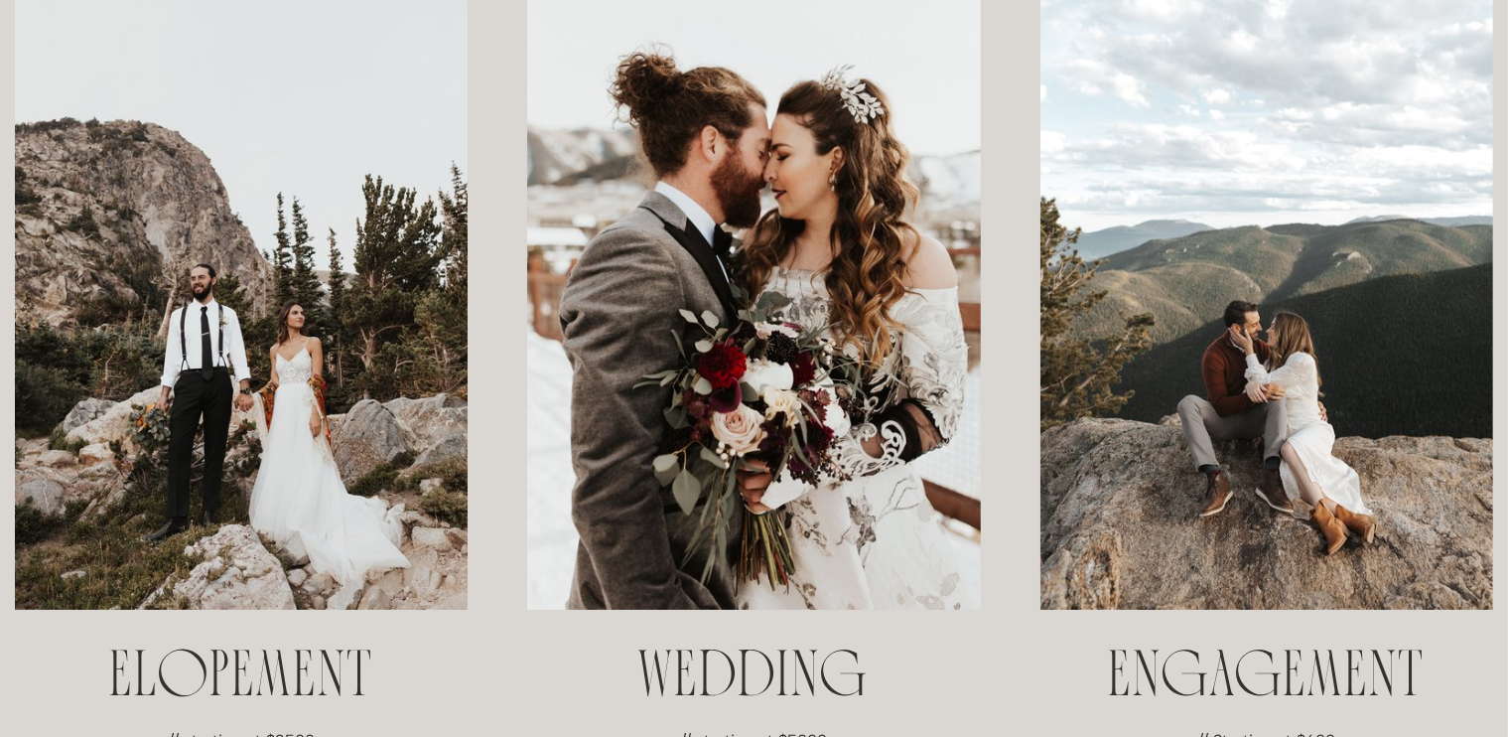
scroll to position [0, 0]
